Goal: Download file/media

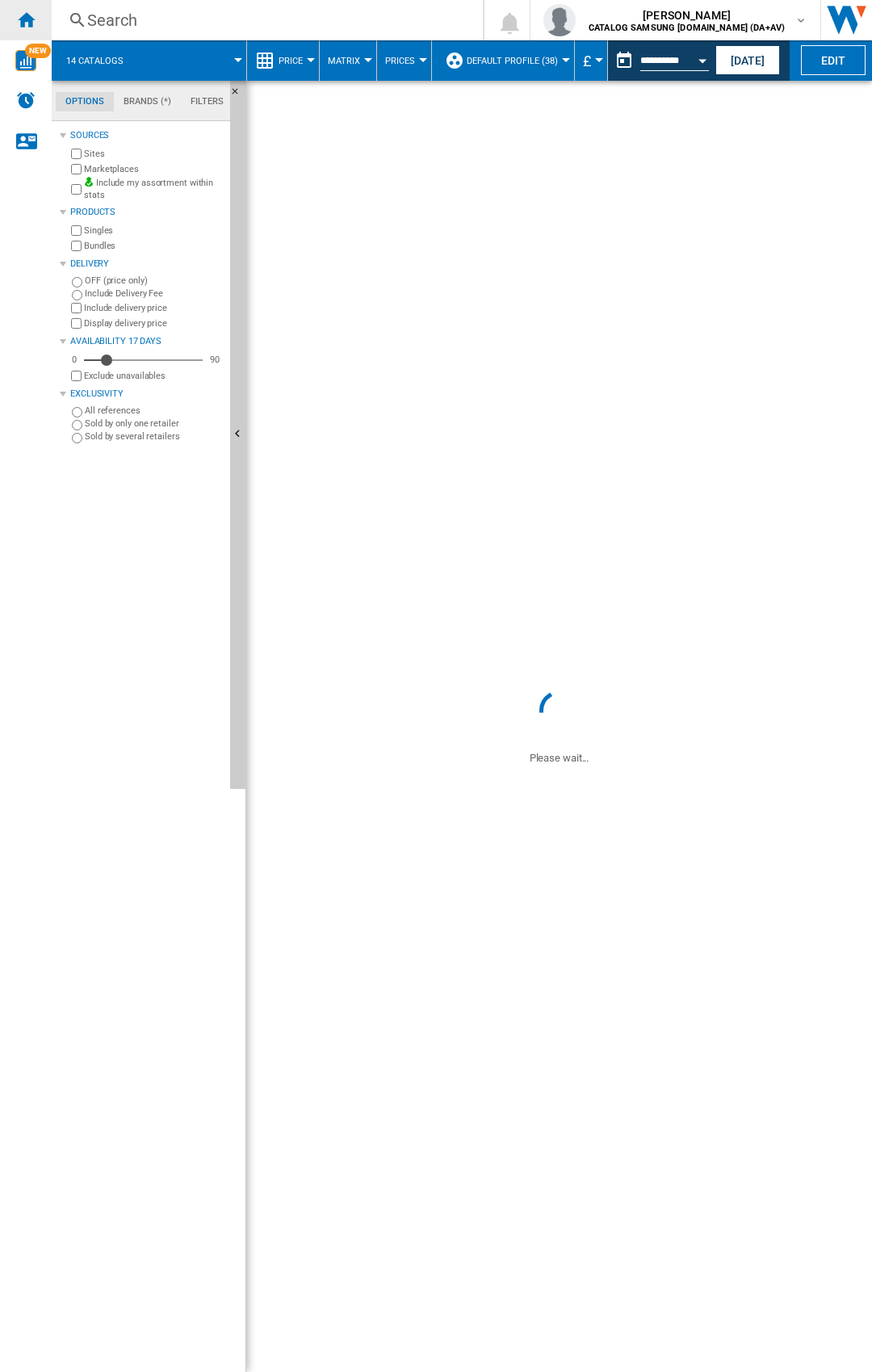
click at [20, 19] on ng-md-icon "Home" at bounding box center [26, 19] width 19 height 19
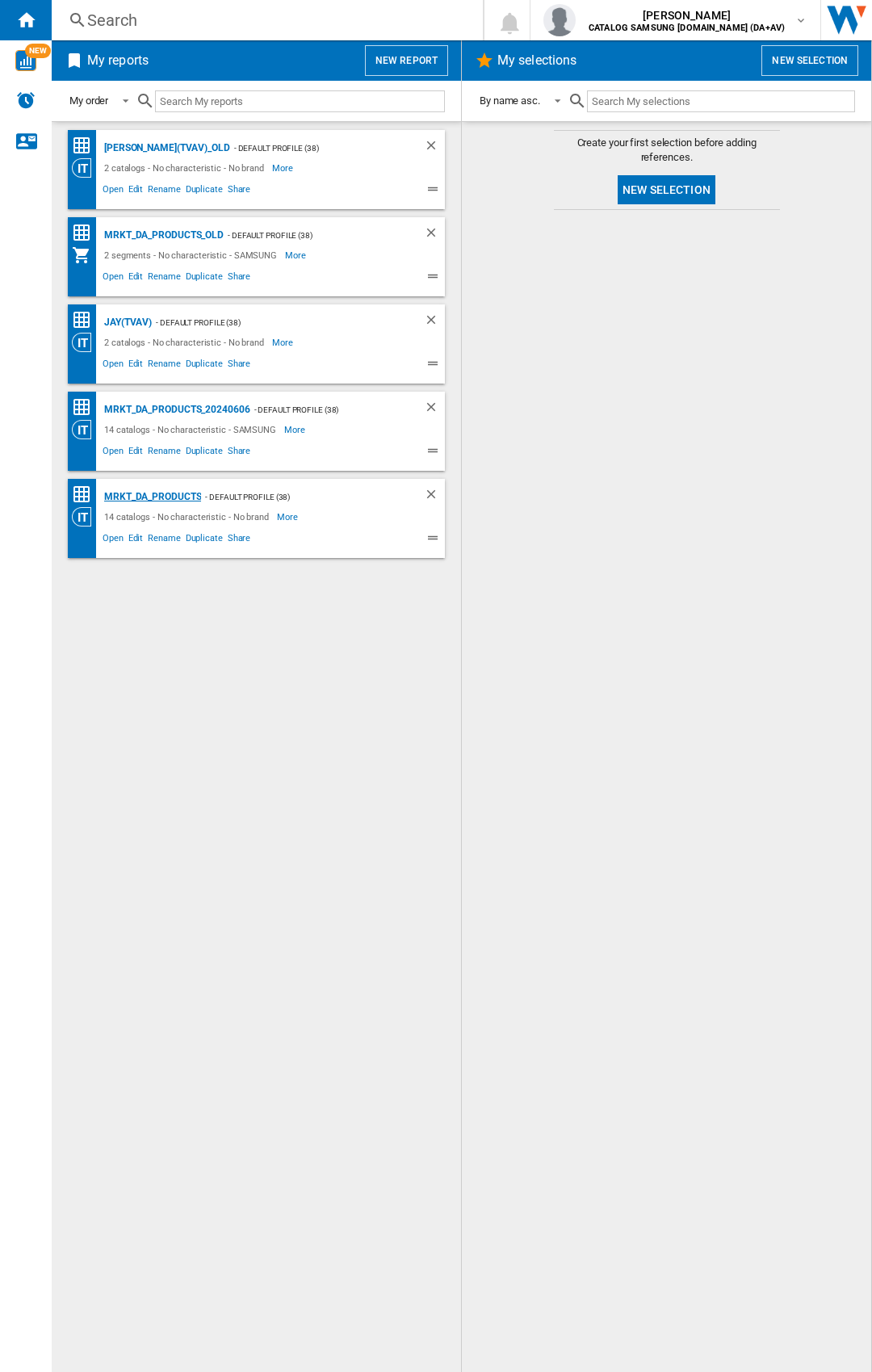
click at [145, 495] on div "MRKT_DA_PRODUCTS" at bounding box center [151, 496] width 101 height 20
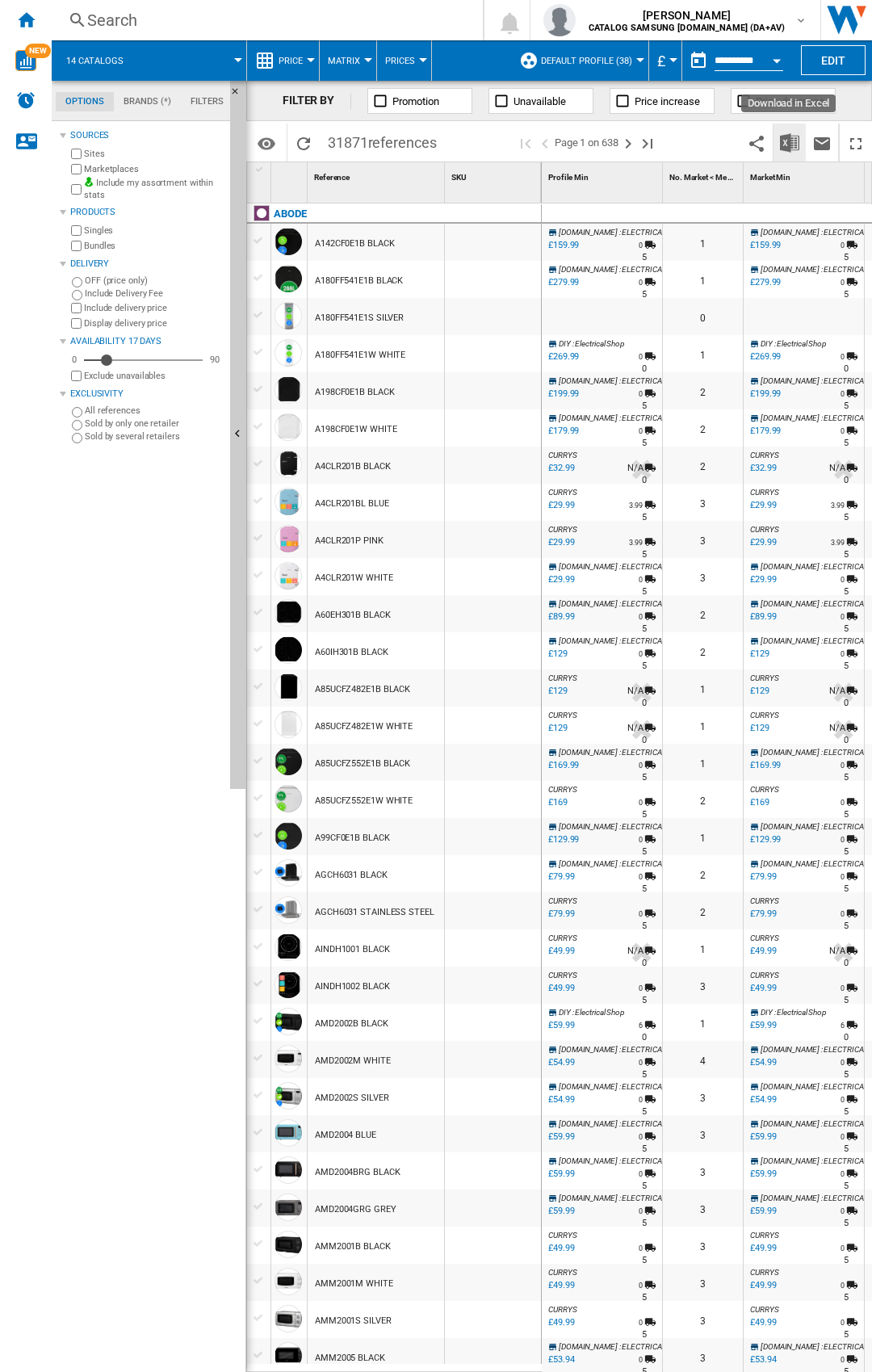
click at [790, 142] on img "Download in Excel" at bounding box center [790, 143] width 19 height 19
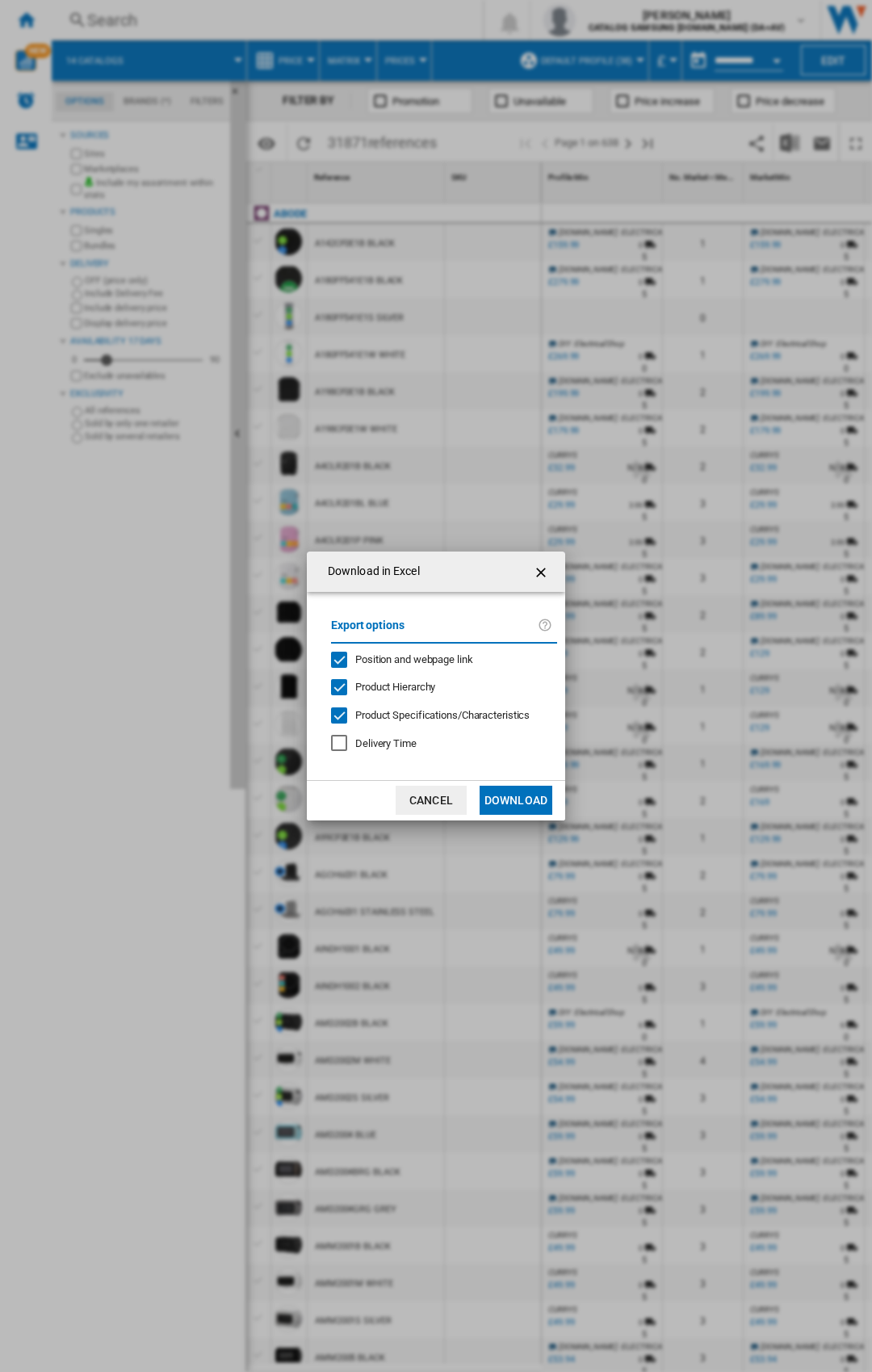
click at [421, 667] on div "Export options Position and webpage link Product Hierarchy Product Specificatio…" at bounding box center [443, 686] width 242 height 156
click at [425, 660] on span "Position and webpage link" at bounding box center [414, 659] width 118 height 12
click at [529, 806] on button "Download" at bounding box center [516, 799] width 73 height 29
